Goal: Information Seeking & Learning: Learn about a topic

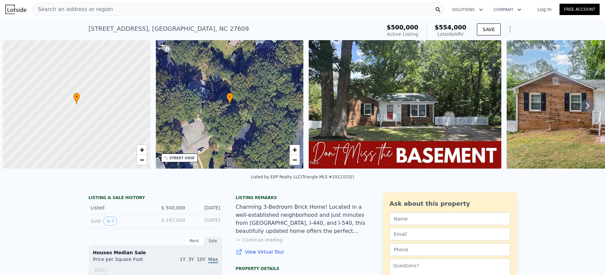
scroll to position [0, 3]
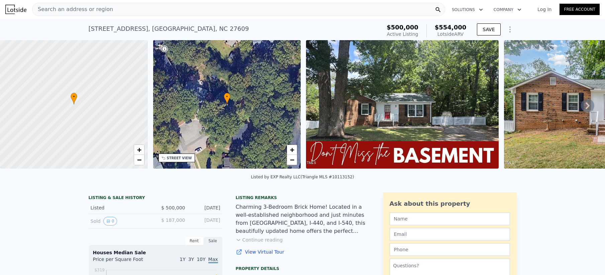
click at [582, 108] on icon at bounding box center [587, 105] width 13 height 13
drag, startPoint x: 582, startPoint y: 108, endPoint x: 567, endPoint y: 148, distance: 42.7
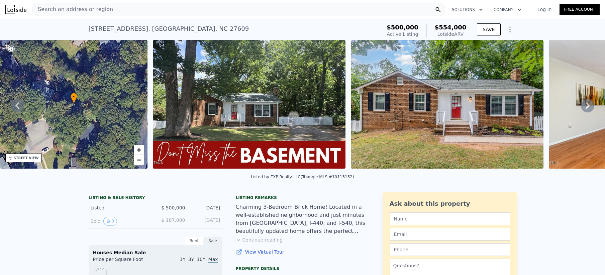
click at [584, 110] on icon at bounding box center [587, 105] width 13 height 13
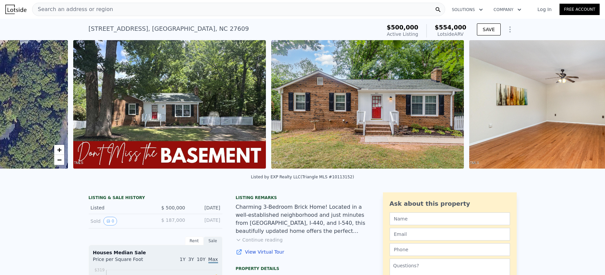
scroll to position [0, 306]
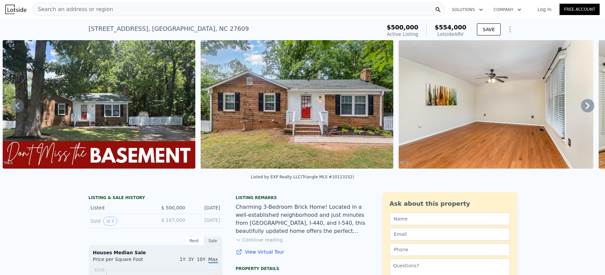
click at [584, 109] on icon at bounding box center [587, 105] width 13 height 13
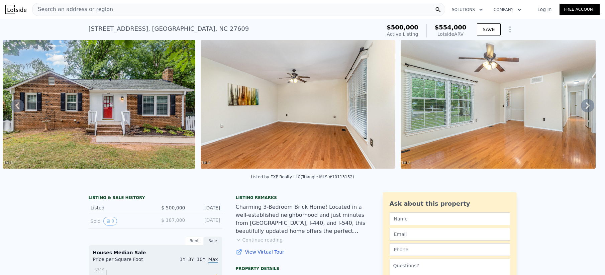
click at [584, 109] on icon at bounding box center [587, 105] width 13 height 13
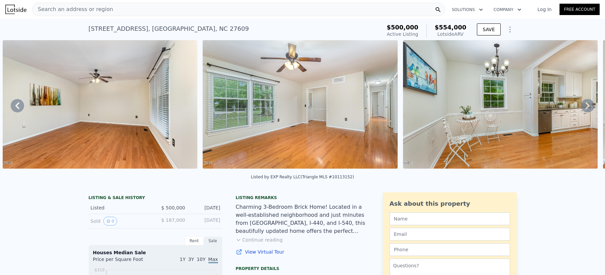
click at [584, 109] on icon at bounding box center [587, 105] width 13 height 13
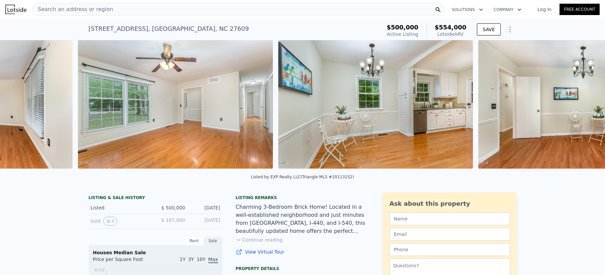
scroll to position [0, 902]
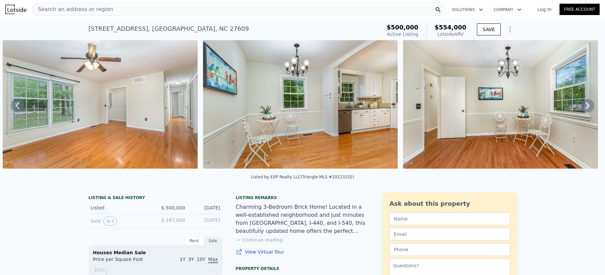
click at [584, 109] on div "• + − • + − STREET VIEW Loading... SATELLITE VIEW" at bounding box center [302, 105] width 605 height 131
click at [584, 109] on icon at bounding box center [587, 105] width 13 height 13
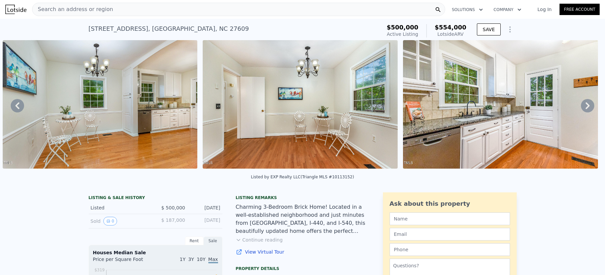
click at [584, 109] on icon at bounding box center [587, 105] width 13 height 13
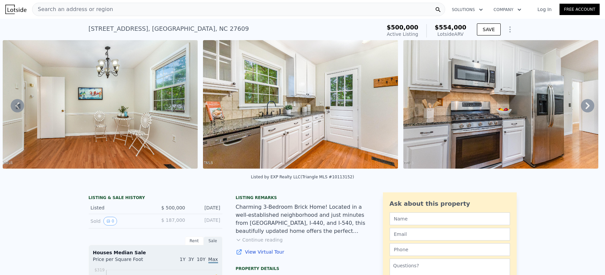
click at [584, 109] on icon at bounding box center [587, 105] width 13 height 13
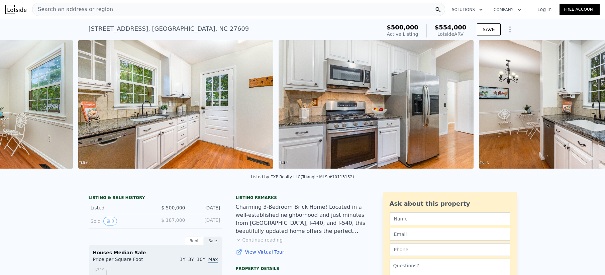
scroll to position [0, 1503]
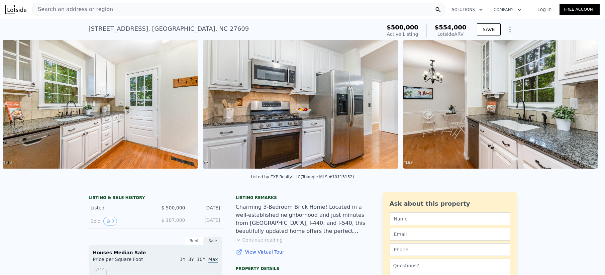
click at [584, 109] on div "• + − • + − STREET VIEW Loading... SATELLITE VIEW" at bounding box center [302, 105] width 605 height 131
click at [584, 109] on icon at bounding box center [587, 105] width 13 height 13
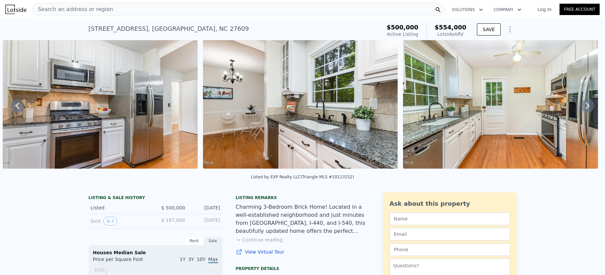
click at [584, 109] on icon at bounding box center [587, 105] width 13 height 13
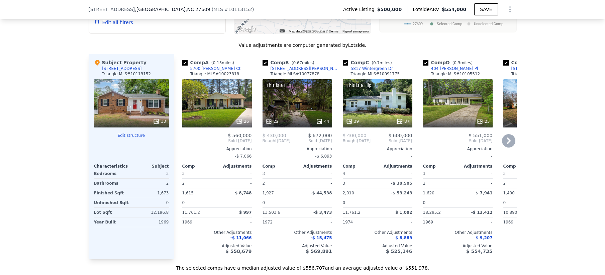
scroll to position [732, 0]
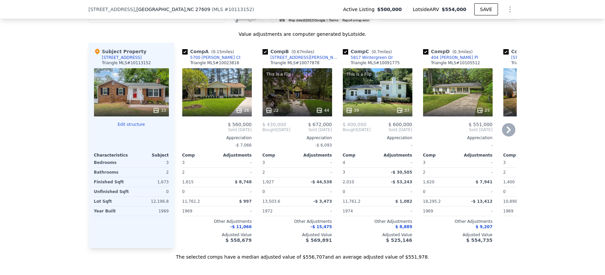
click at [507, 133] on icon at bounding box center [509, 129] width 4 height 7
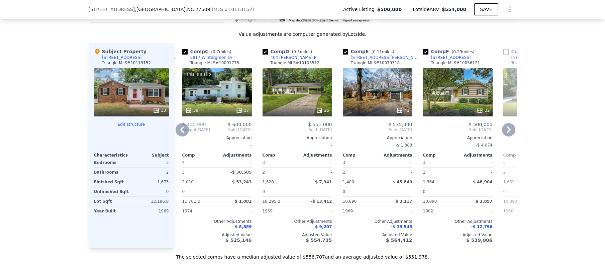
click at [507, 133] on icon at bounding box center [509, 129] width 4 height 7
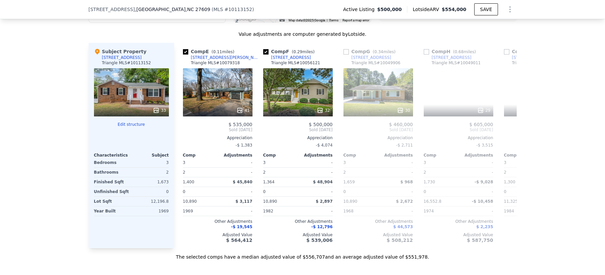
scroll to position [0, 321]
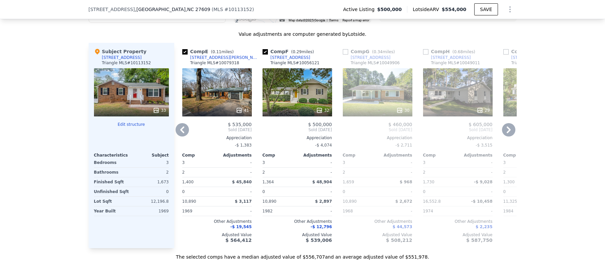
click at [507, 133] on icon at bounding box center [509, 129] width 4 height 7
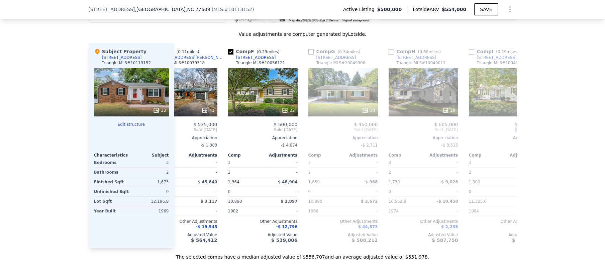
click at [506, 136] on div "Comp A ( 0.15 miles) [STREET_ADDRESS][PERSON_NAME] MLS # 10023818 26 $ 560,000 …" at bounding box center [345, 145] width 343 height 205
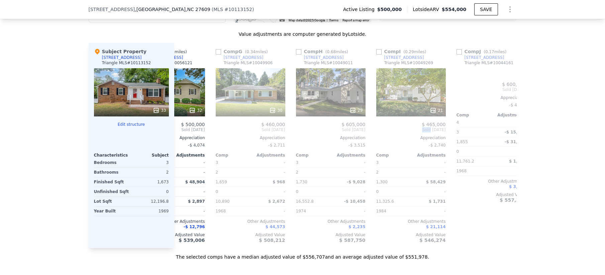
scroll to position [0, 482]
